Goal: Task Accomplishment & Management: Use online tool/utility

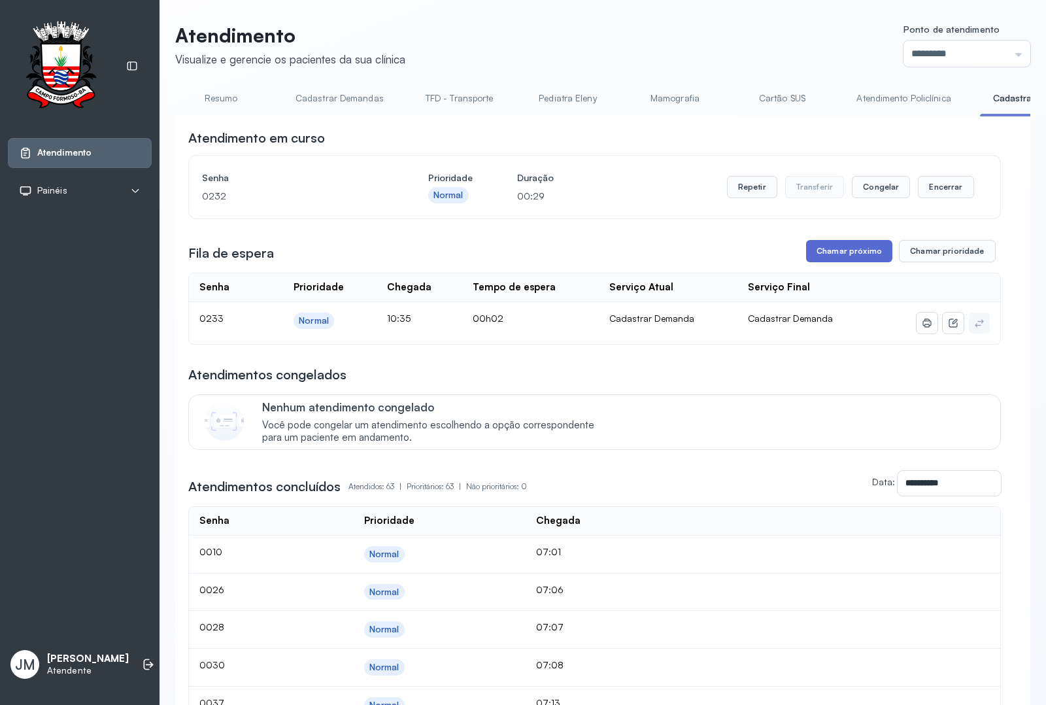
click at [833, 253] on button "Chamar próximo" at bounding box center [849, 251] width 86 height 22
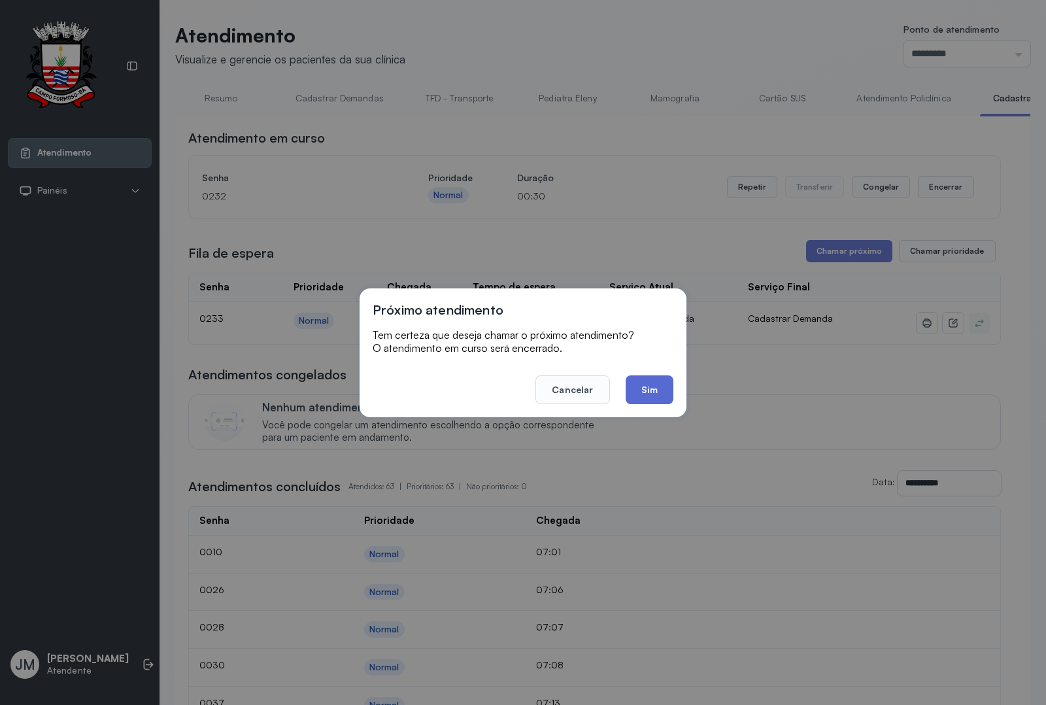
click at [641, 387] on button "Sim" at bounding box center [650, 389] width 48 height 29
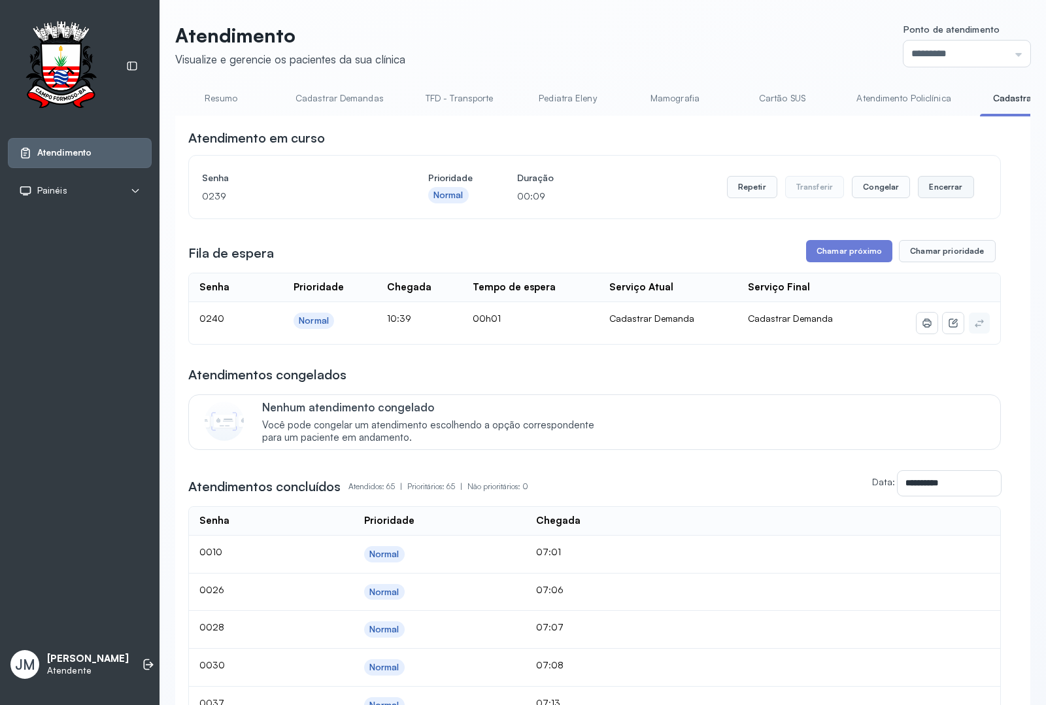
click at [937, 187] on button "Encerrar" at bounding box center [946, 187] width 56 height 22
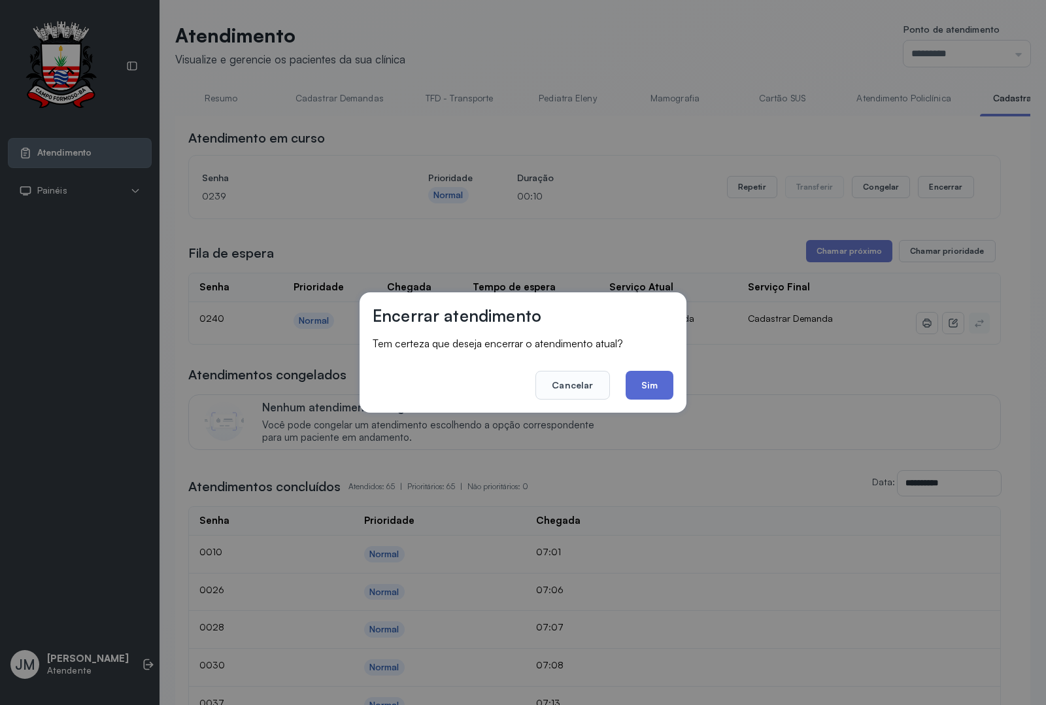
click at [655, 381] on button "Sim" at bounding box center [650, 385] width 48 height 29
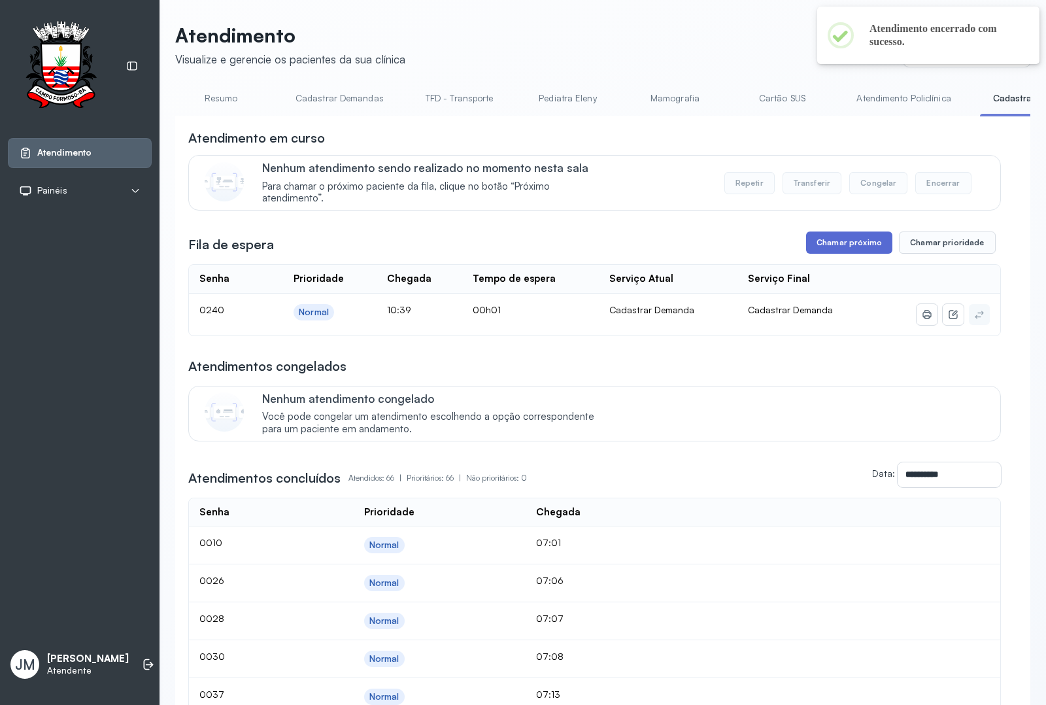
click at [838, 244] on button "Chamar próximo" at bounding box center [849, 243] width 86 height 22
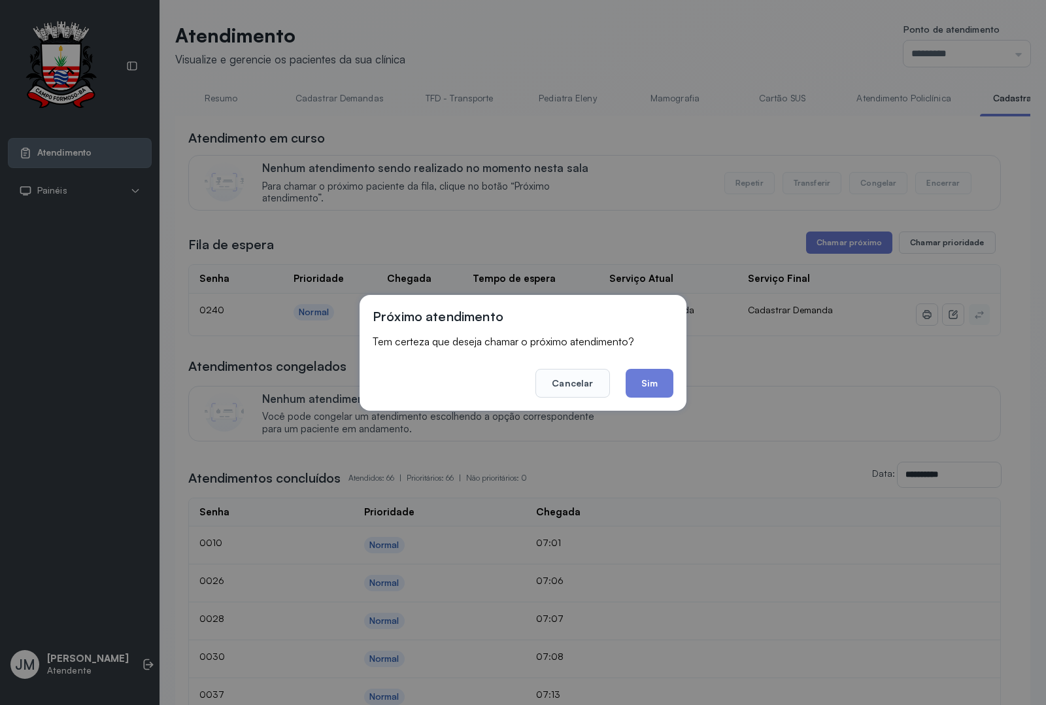
click at [665, 373] on button "Sim" at bounding box center [650, 383] width 48 height 29
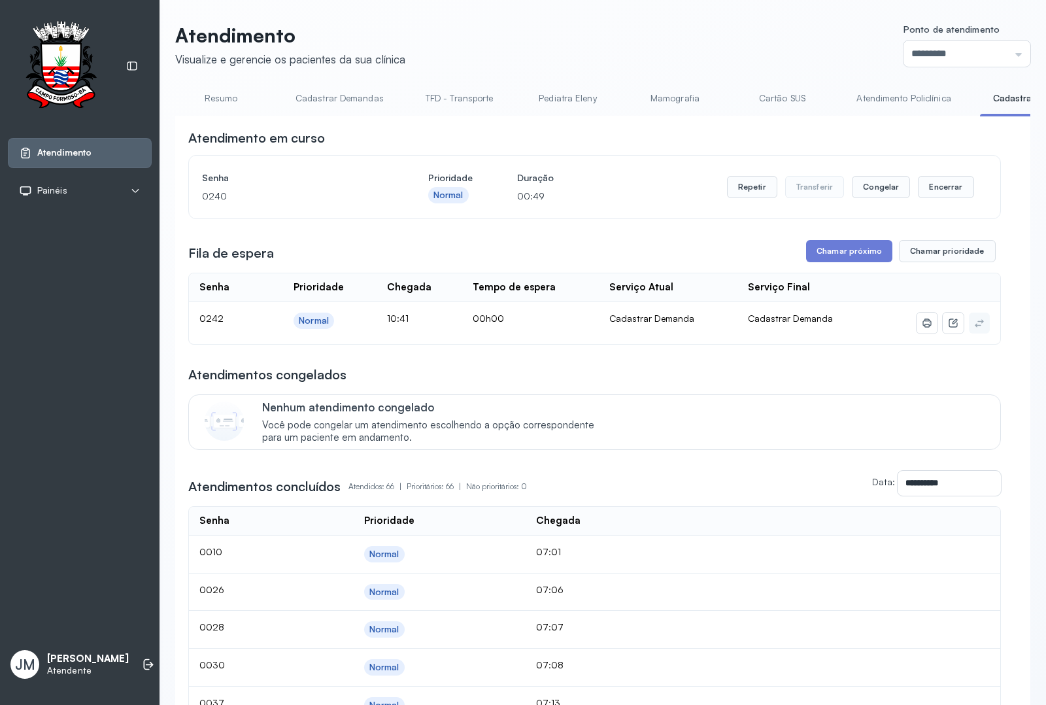
click at [453, 93] on link "TFD - Transporte" at bounding box center [460, 99] width 94 height 22
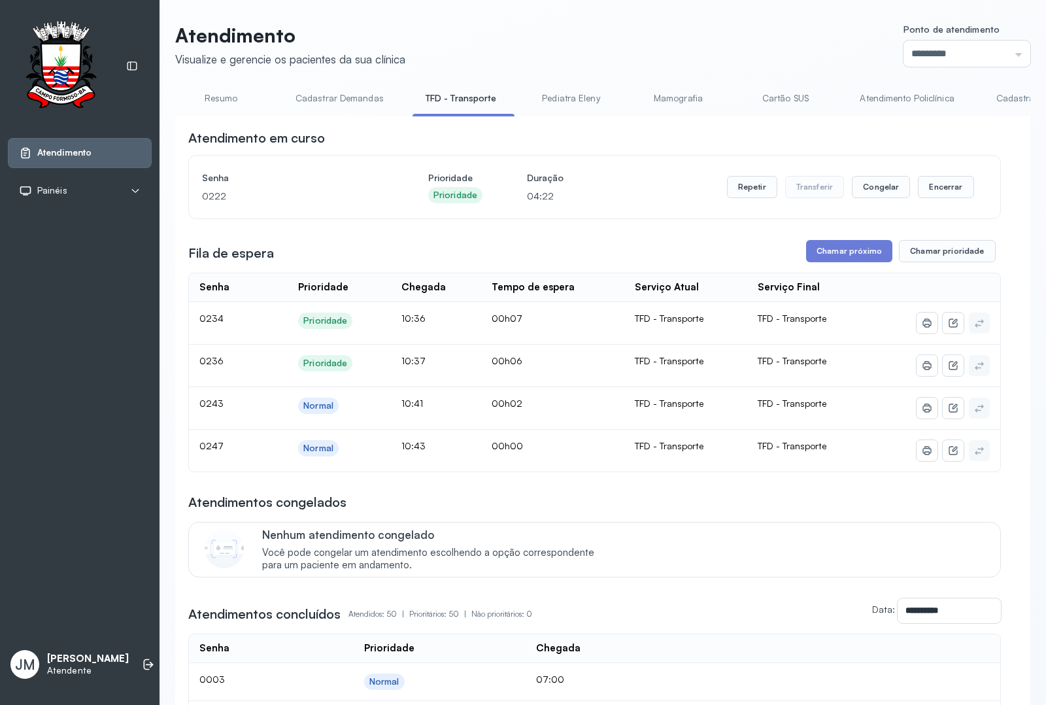
click at [222, 95] on link "Resumo" at bounding box center [221, 99] width 92 height 22
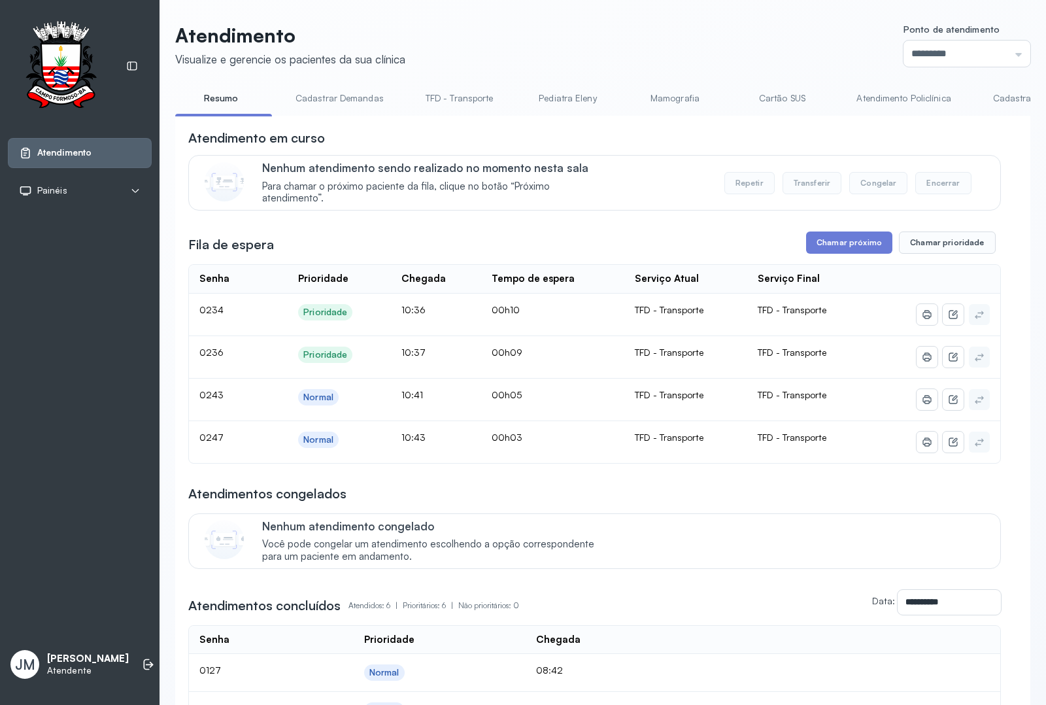
click at [546, 71] on div "Atendimento Visualize e gerencie os pacientes da sua clínica Ponto de atendimen…" at bounding box center [602, 495] width 855 height 942
click at [209, 102] on link "Resumo" at bounding box center [221, 99] width 92 height 22
click at [214, 99] on link "Resumo" at bounding box center [221, 99] width 92 height 22
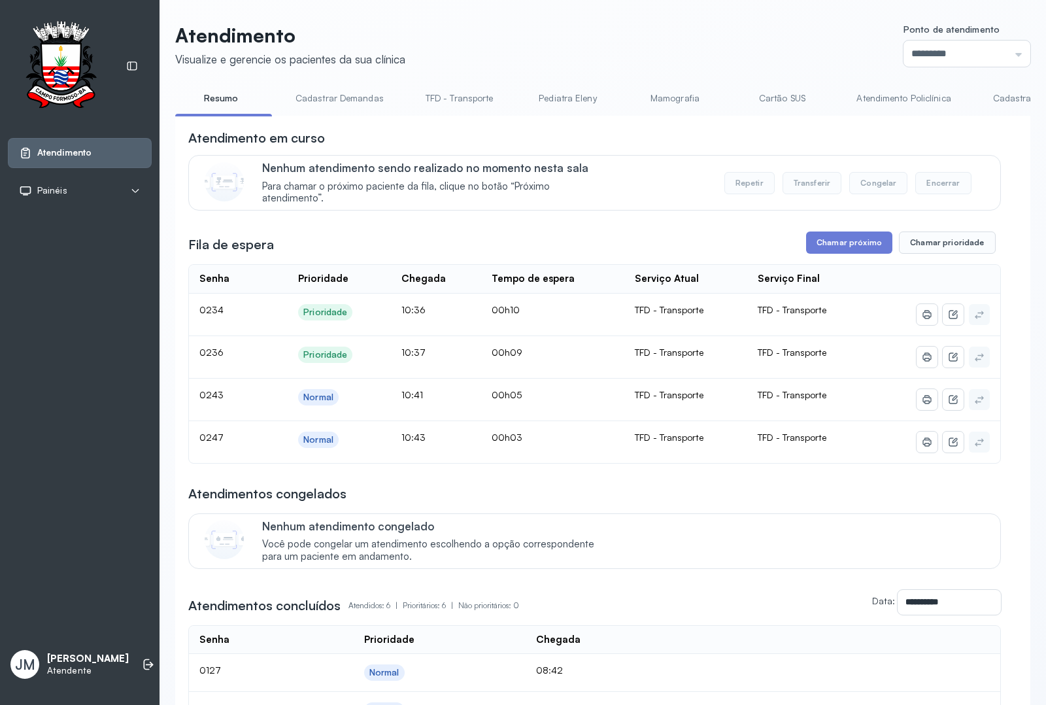
click at [214, 99] on link "Resumo" at bounding box center [221, 99] width 92 height 22
click at [1005, 99] on link "Cadastrar Demanda" at bounding box center [1035, 99] width 110 height 22
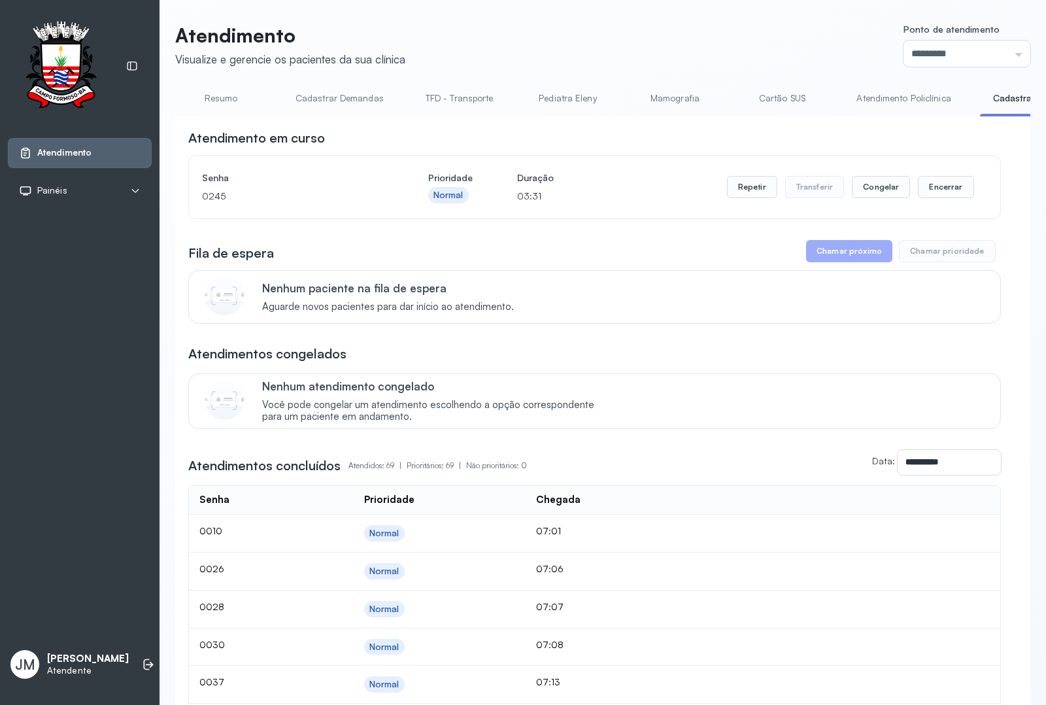
click at [339, 95] on link "Cadastrar Demandas" at bounding box center [340, 99] width 114 height 22
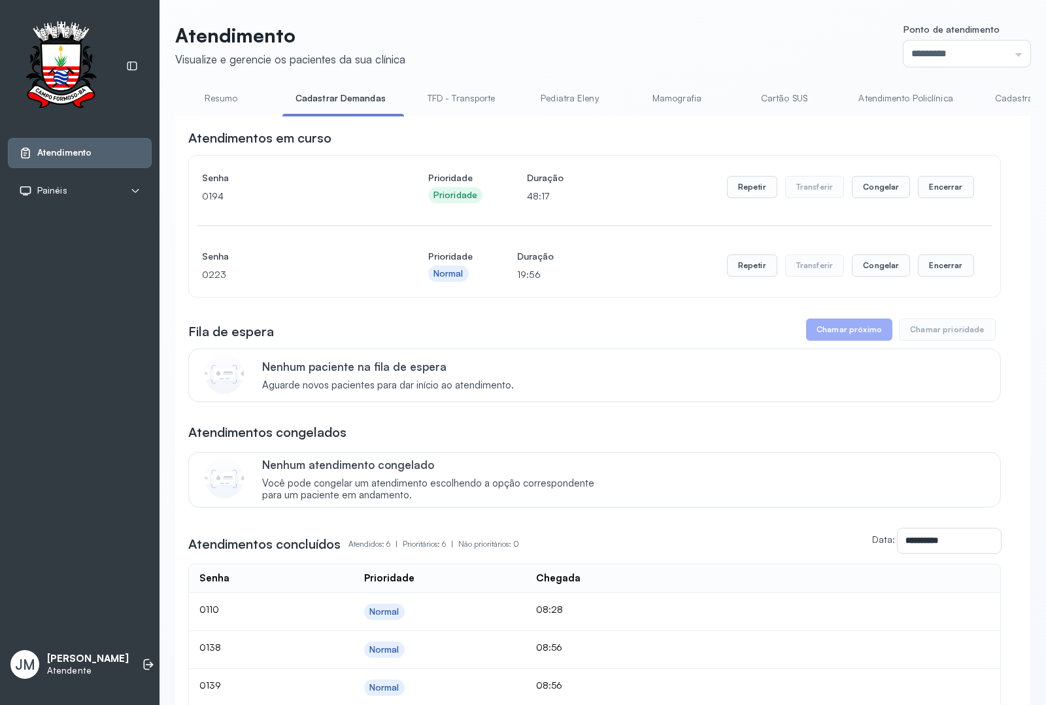
click at [216, 99] on link "Resumo" at bounding box center [221, 99] width 92 height 22
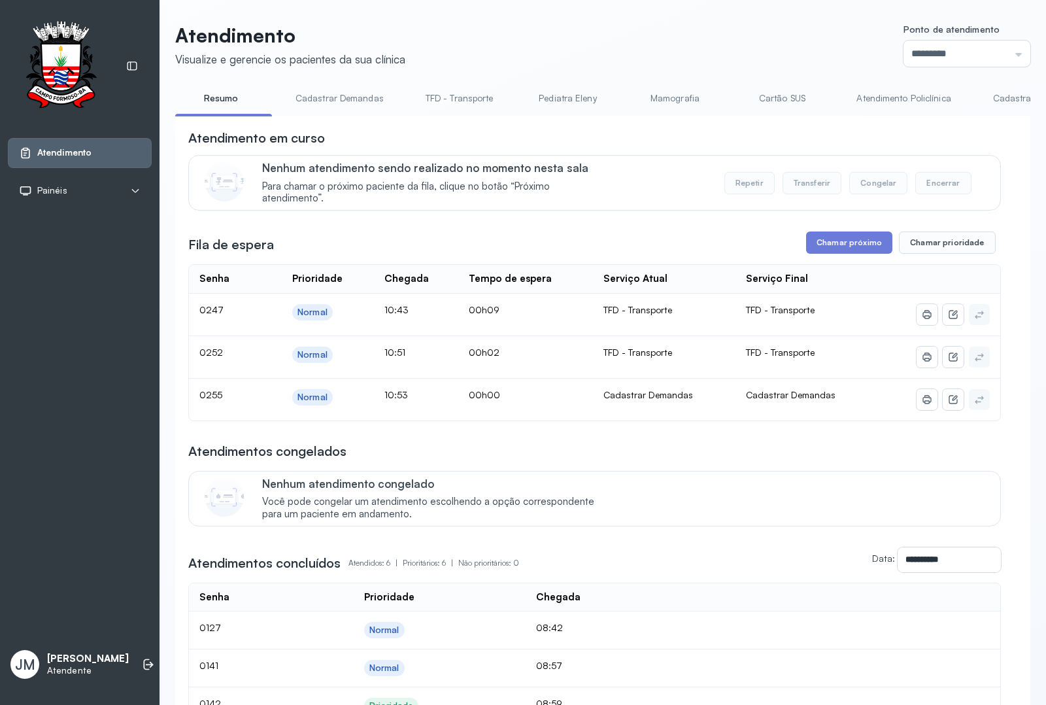
click at [793, 105] on link "Cartão SUS" at bounding box center [782, 99] width 92 height 22
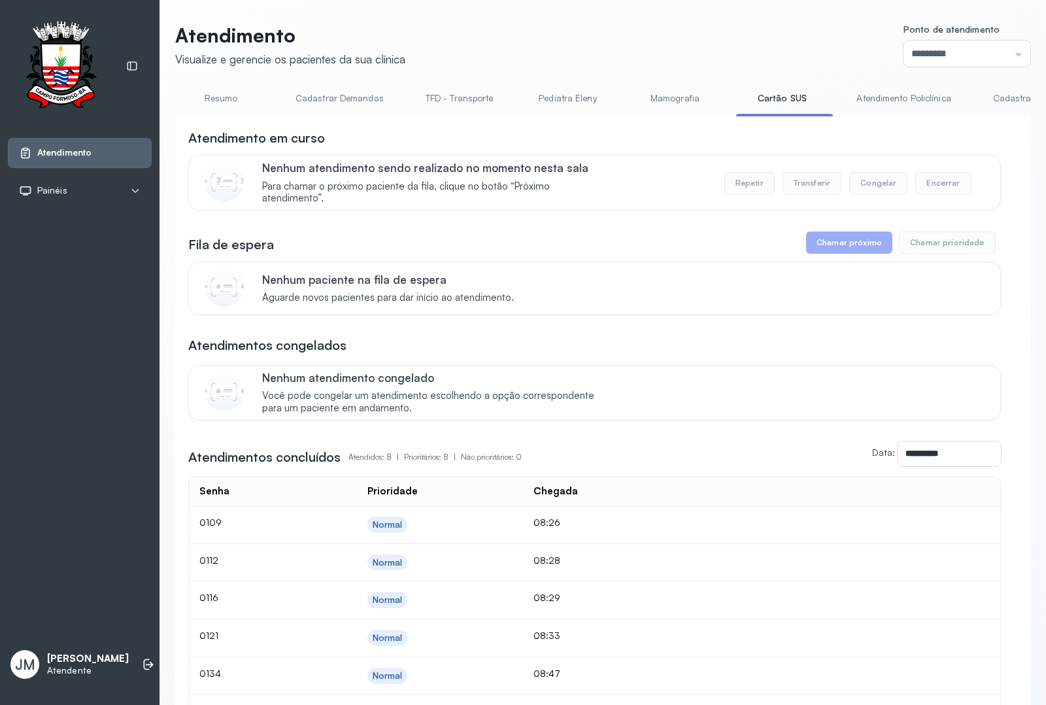
click at [227, 98] on link "Resumo" at bounding box center [221, 99] width 92 height 22
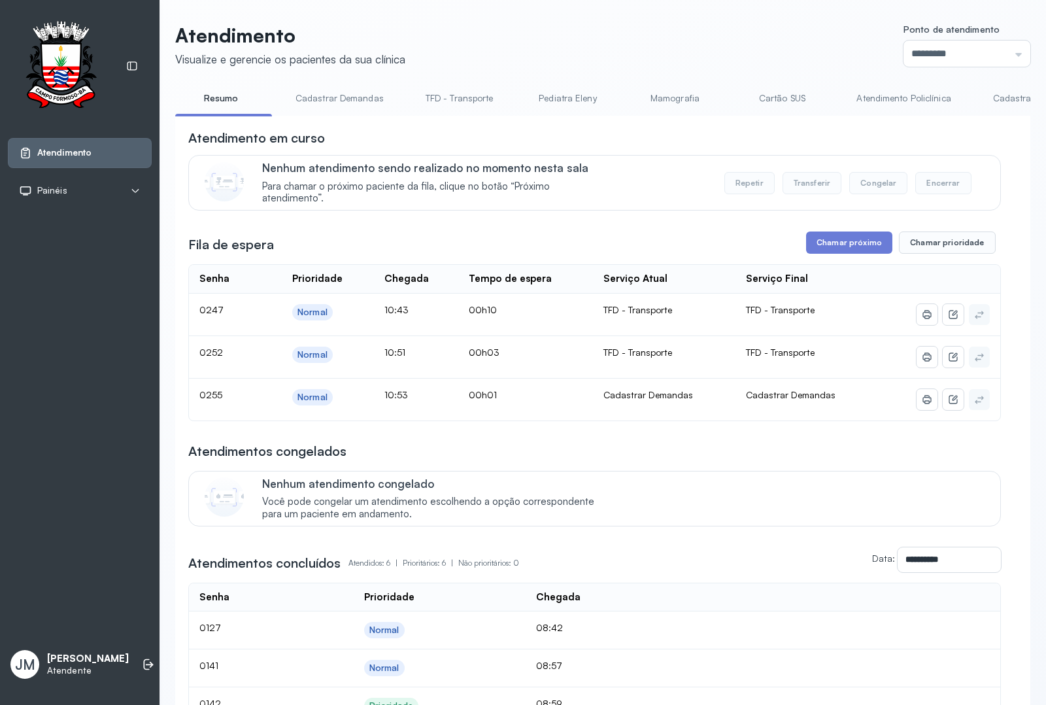
click at [365, 103] on link "Cadastrar Demandas" at bounding box center [340, 99] width 114 height 22
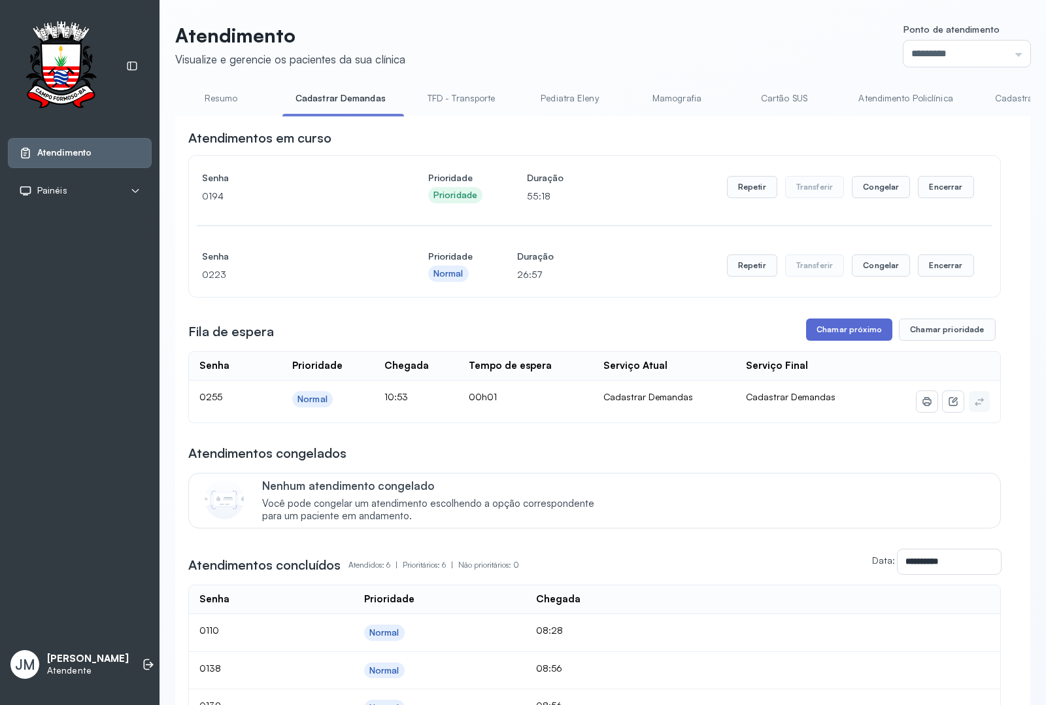
click at [852, 329] on button "Chamar próximo" at bounding box center [849, 330] width 86 height 22
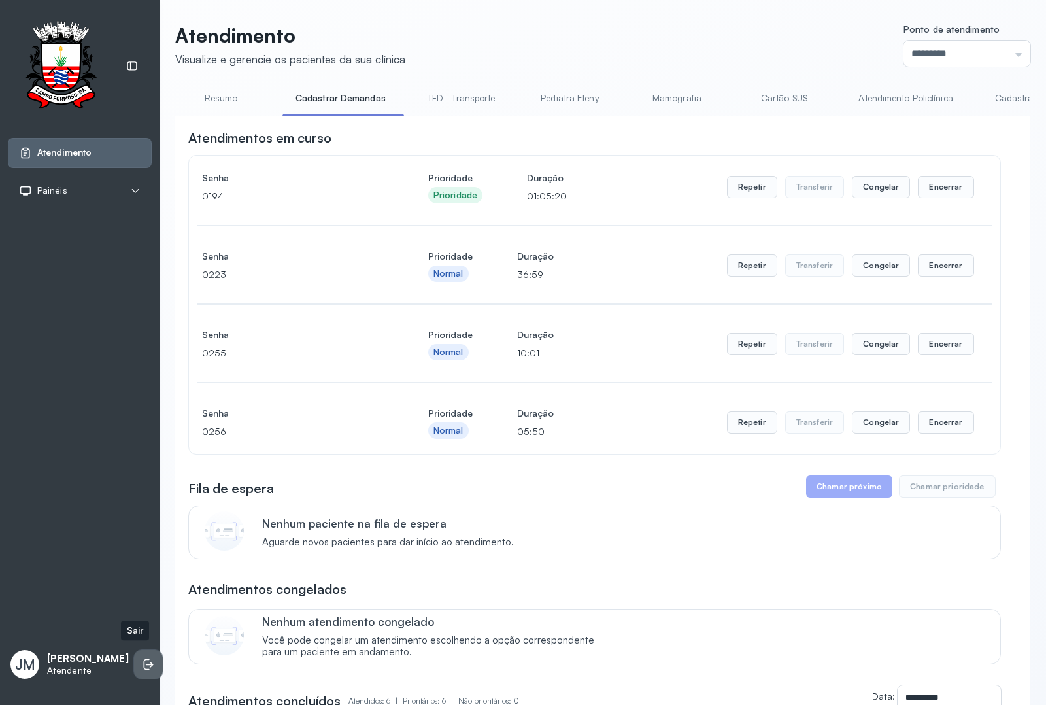
click at [134, 651] on li at bounding box center [148, 664] width 29 height 29
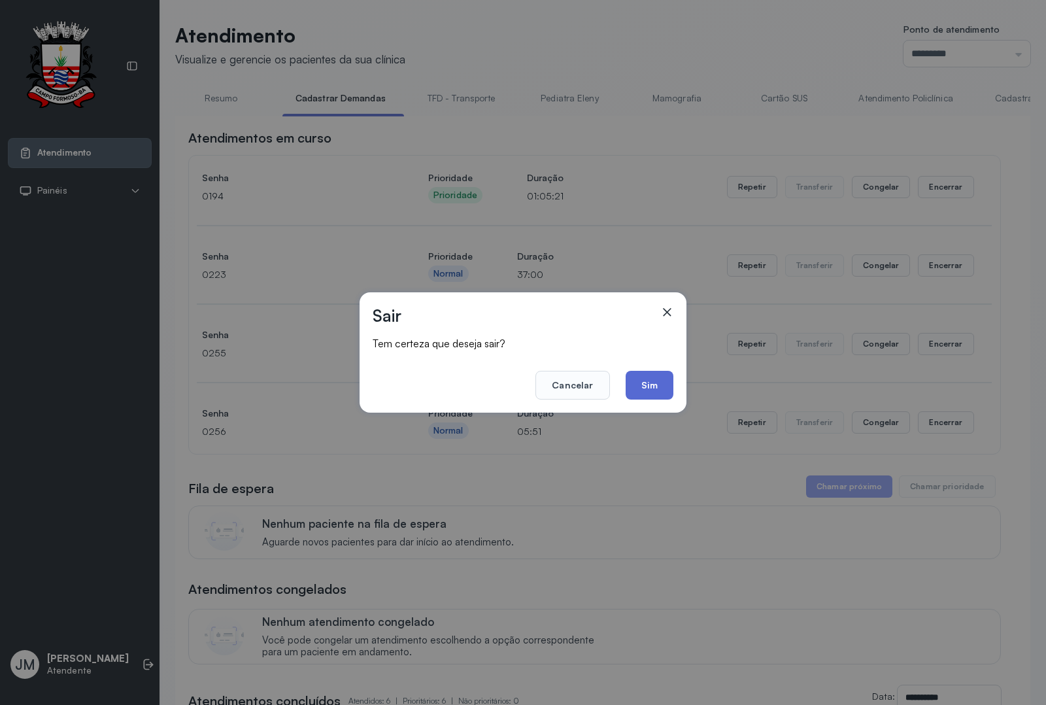
click at [644, 390] on button "Sim" at bounding box center [650, 385] width 48 height 29
